Goal: Find specific page/section: Locate a particular part of the current website

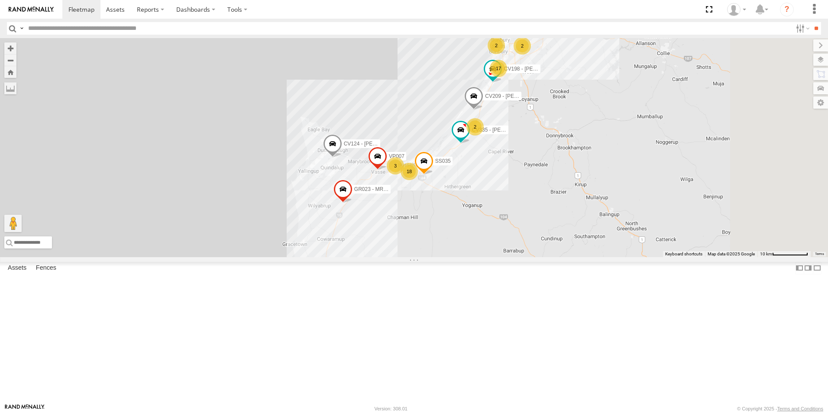
drag, startPoint x: 587, startPoint y: 282, endPoint x: 507, endPoint y: 158, distance: 148.0
click at [507, 158] on div "CV223 - [PERSON_NAME] CV310 - [PERSON_NAME] SST001 - [PERSON_NAME] CV335 - [PER…" at bounding box center [414, 147] width 828 height 219
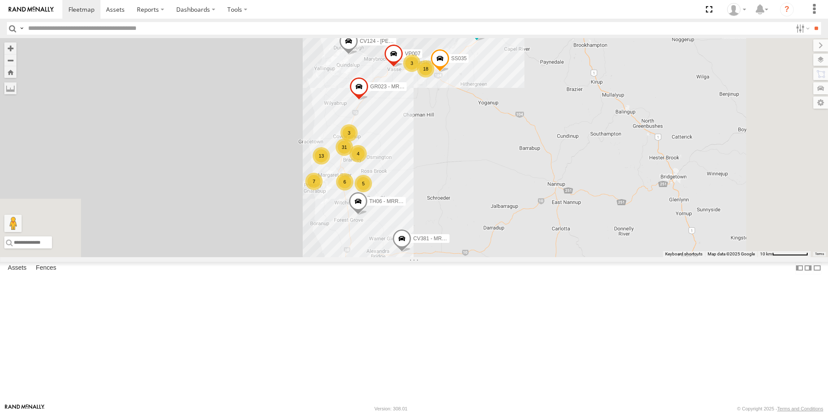
drag, startPoint x: 494, startPoint y: 291, endPoint x: 511, endPoint y: 187, distance: 105.2
click at [511, 187] on div "CV223 - [PERSON_NAME] CV310 - [PERSON_NAME] SST001 - [PERSON_NAME] CV381 - MRRC…" at bounding box center [414, 147] width 828 height 219
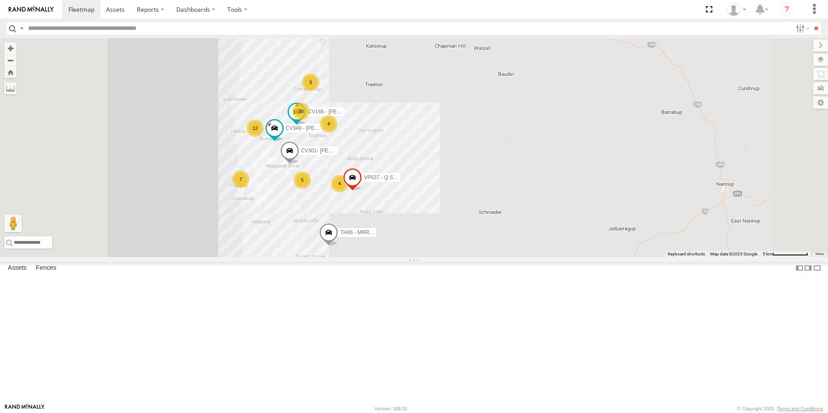
drag, startPoint x: 496, startPoint y: 227, endPoint x: 521, endPoint y: 228, distance: 25.1
click at [521, 228] on div "CV223 - [PERSON_NAME] CV310 - [PERSON_NAME] SST001 - [PERSON_NAME] CV381 - MRRC…" at bounding box center [414, 147] width 828 height 219
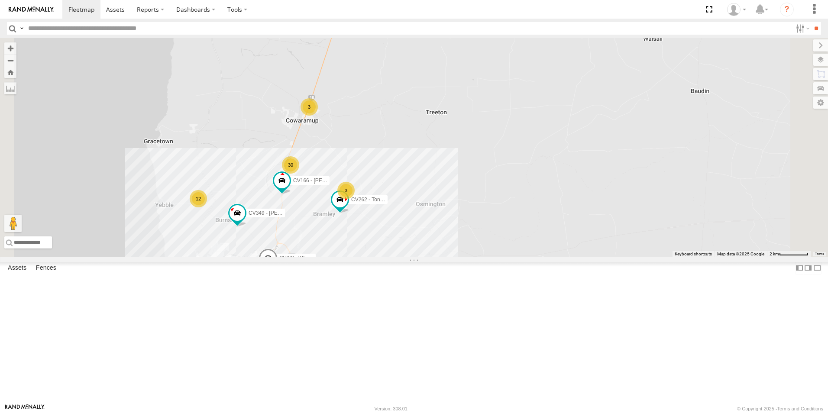
drag, startPoint x: 479, startPoint y: 210, endPoint x: 520, endPoint y: 296, distance: 94.9
click at [520, 257] on div "CV223 - [PERSON_NAME] CV310 - [PERSON_NAME] SST001 - [PERSON_NAME] CV381 - MRRC…" at bounding box center [414, 147] width 828 height 219
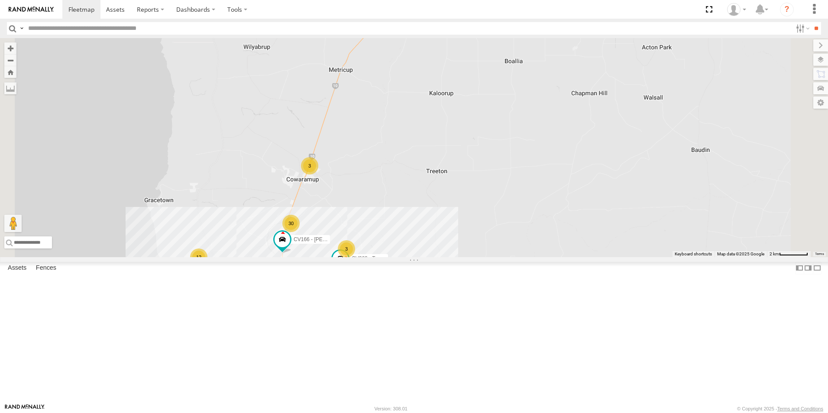
drag, startPoint x: 520, startPoint y: 233, endPoint x: 520, endPoint y: 271, distance: 38.5
click at [520, 257] on div "CV223 - [PERSON_NAME] CV310 - [PERSON_NAME] SST001 - [PERSON_NAME] CV381 - MRRC…" at bounding box center [414, 147] width 828 height 219
click at [51, 26] on input "text" at bounding box center [408, 28] width 767 height 13
click at [811, 22] on input "**" at bounding box center [816, 28] width 10 height 13
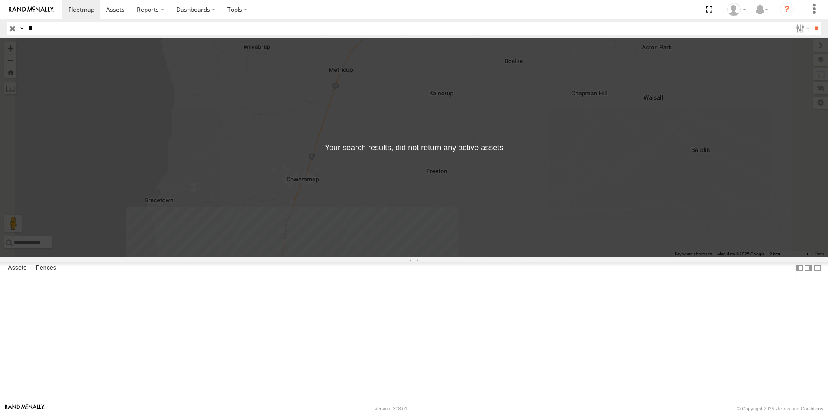
type input "*"
type input "****"
click at [811, 22] on input "**" at bounding box center [816, 28] width 10 height 13
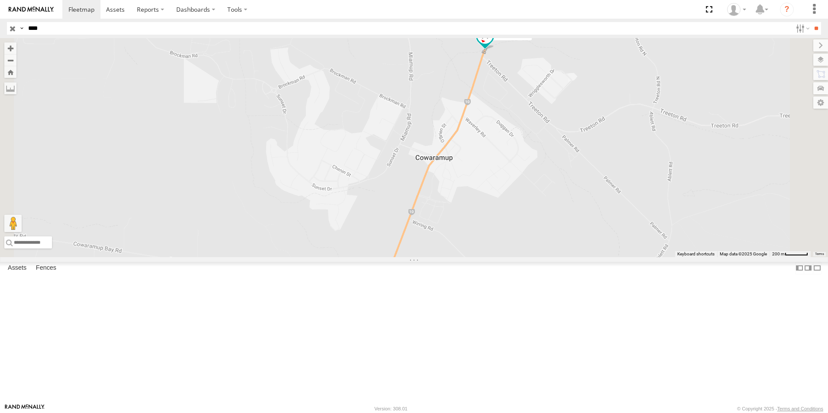
drag, startPoint x: 547, startPoint y: 249, endPoint x: 534, endPoint y: 211, distance: 39.7
click at [534, 211] on div "PM22 - MRRC" at bounding box center [414, 147] width 828 height 219
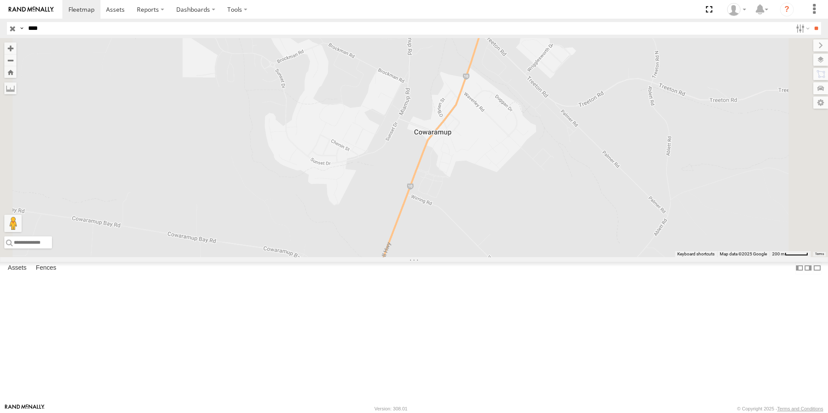
drag, startPoint x: 534, startPoint y: 211, endPoint x: 533, endPoint y: 169, distance: 42.5
click at [533, 169] on div "PM22 - MRRC" at bounding box center [414, 147] width 828 height 219
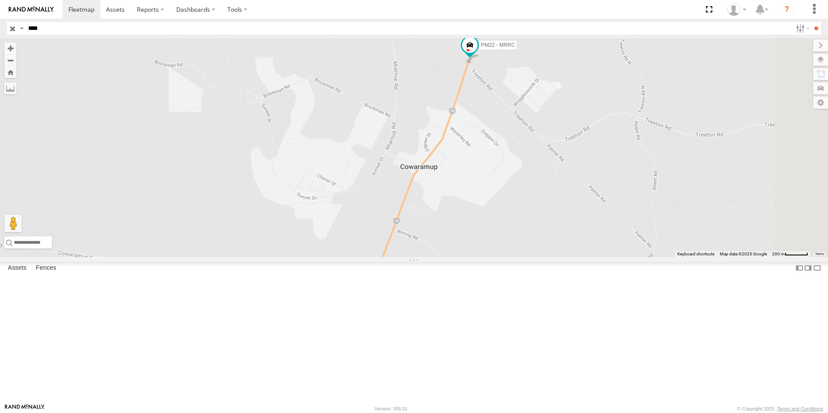
drag, startPoint x: 506, startPoint y: 219, endPoint x: 490, endPoint y: 271, distance: 54.2
click at [490, 257] on div "PM22 - MRRC" at bounding box center [414, 147] width 828 height 219
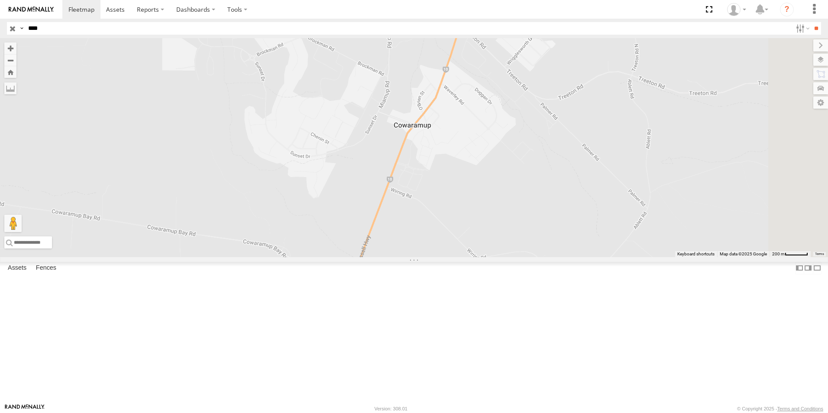
drag, startPoint x: 498, startPoint y: 228, endPoint x: 494, endPoint y: 174, distance: 54.3
click at [494, 174] on div "PM22 - MRRC" at bounding box center [414, 147] width 828 height 219
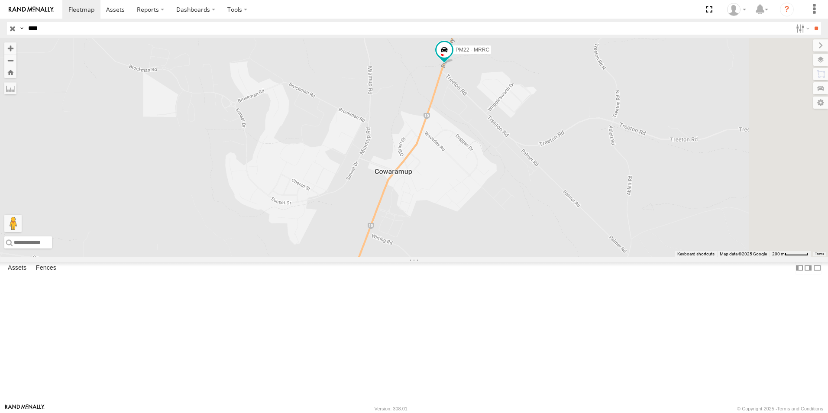
drag, startPoint x: 500, startPoint y: 158, endPoint x: 481, endPoint y: 207, distance: 52.4
click at [480, 208] on div "PM22 - MRRC" at bounding box center [414, 147] width 828 height 219
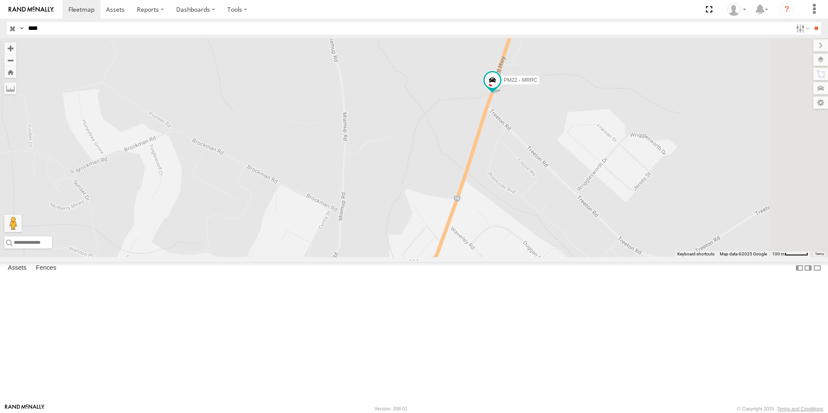
drag, startPoint x: 527, startPoint y: 151, endPoint x: 507, endPoint y: 250, distance: 101.2
click at [507, 250] on div "PM22 - MRRC" at bounding box center [414, 147] width 828 height 219
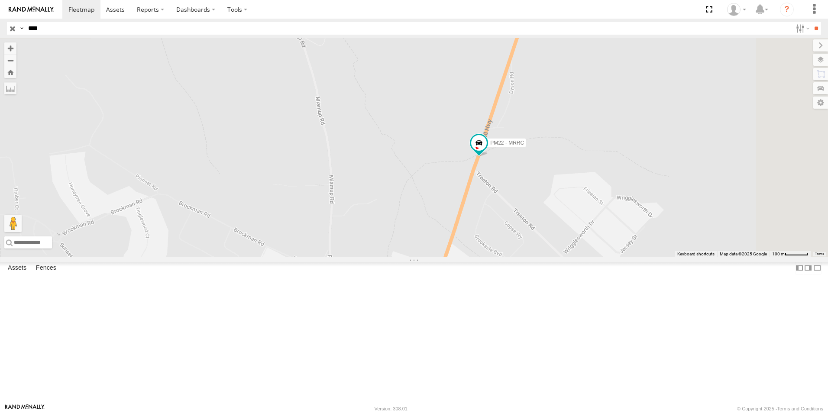
drag, startPoint x: 512, startPoint y: 262, endPoint x: 498, endPoint y: 325, distance: 63.8
click at [498, 257] on div "PM22 - MRRC" at bounding box center [414, 147] width 828 height 219
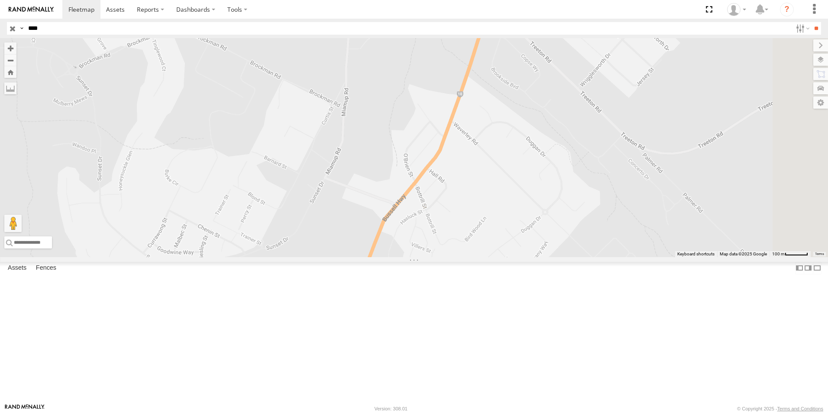
drag, startPoint x: 502, startPoint y: 321, endPoint x: 518, endPoint y: 149, distance: 172.7
click at [518, 149] on div "PM22 - MRRC" at bounding box center [414, 147] width 828 height 219
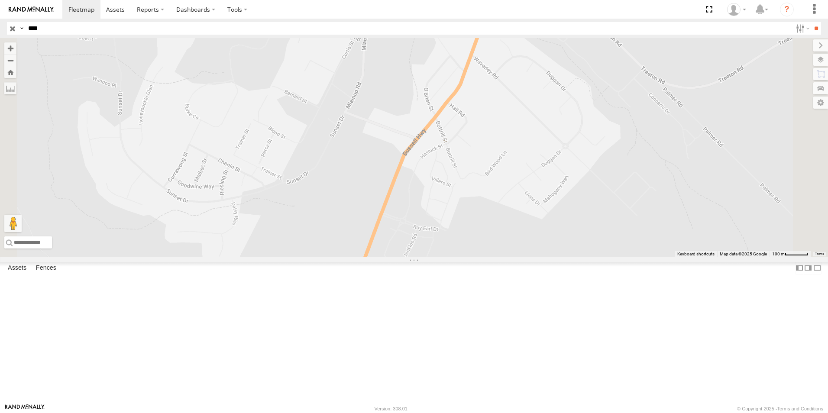
drag, startPoint x: 484, startPoint y: 260, endPoint x: 507, endPoint y: 184, distance: 79.3
click at [507, 184] on div "PM22 - MRRC" at bounding box center [414, 147] width 828 height 219
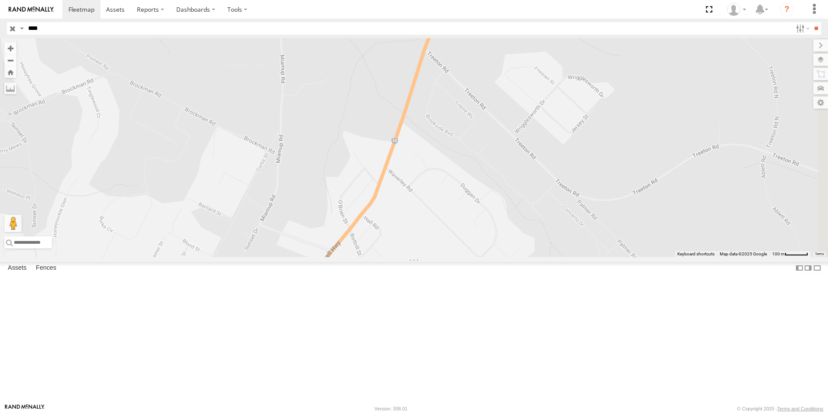
drag, startPoint x: 516, startPoint y: 185, endPoint x: 429, endPoint y: 304, distance: 146.9
click at [429, 257] on div "PM22 - MRRC" at bounding box center [414, 147] width 828 height 219
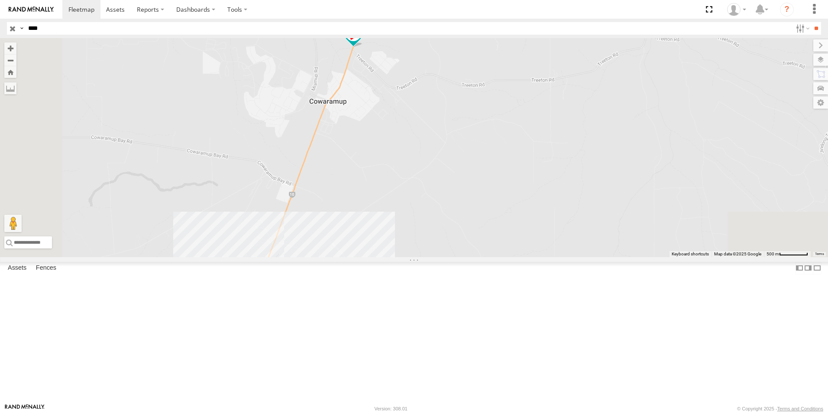
drag, startPoint x: 398, startPoint y: 343, endPoint x: 409, endPoint y: 219, distance: 124.3
click at [409, 219] on div "PM22 - MRRC" at bounding box center [414, 147] width 828 height 219
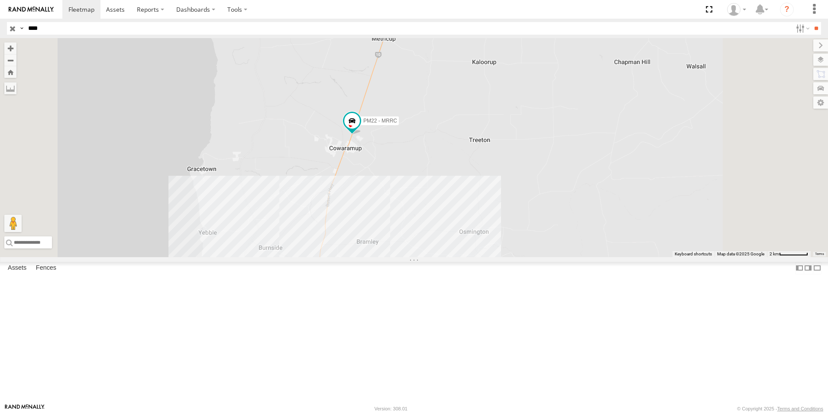
drag, startPoint x: 476, startPoint y: 172, endPoint x: 478, endPoint y: 229, distance: 57.2
click at [478, 229] on div "PM22 - MRRC" at bounding box center [414, 147] width 828 height 219
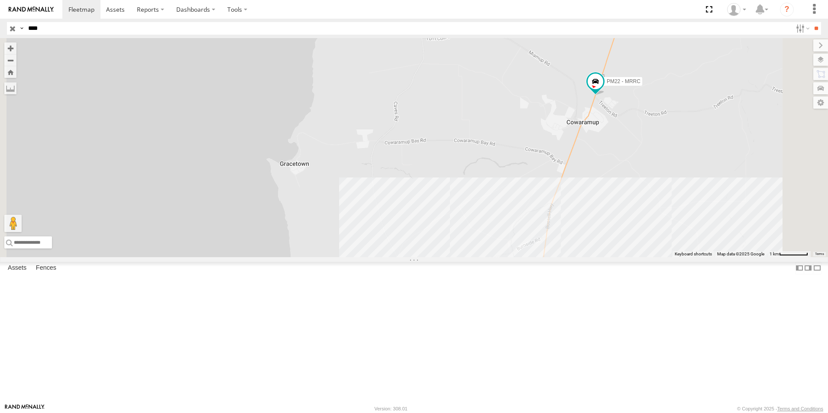
drag, startPoint x: 476, startPoint y: 246, endPoint x: 363, endPoint y: 191, distance: 125.9
click at [364, 191] on div "PM22 - MRRC" at bounding box center [414, 147] width 828 height 219
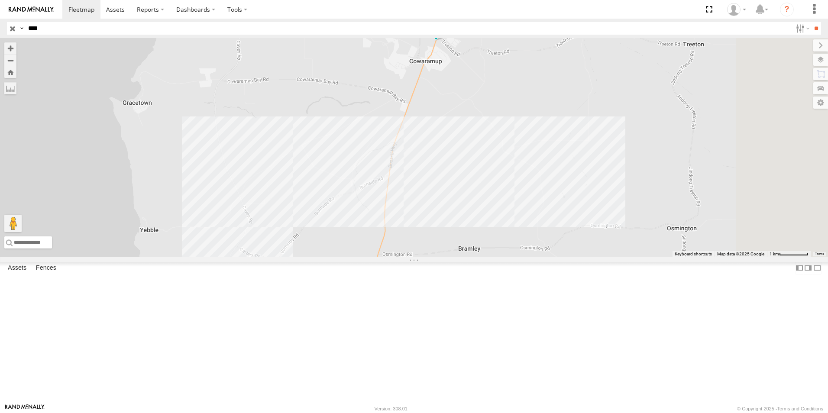
drag, startPoint x: 692, startPoint y: 275, endPoint x: 414, endPoint y: 239, distance: 280.3
click at [414, 239] on div "PM22 - MRRC" at bounding box center [414, 147] width 828 height 219
